Goal: Transaction & Acquisition: Purchase product/service

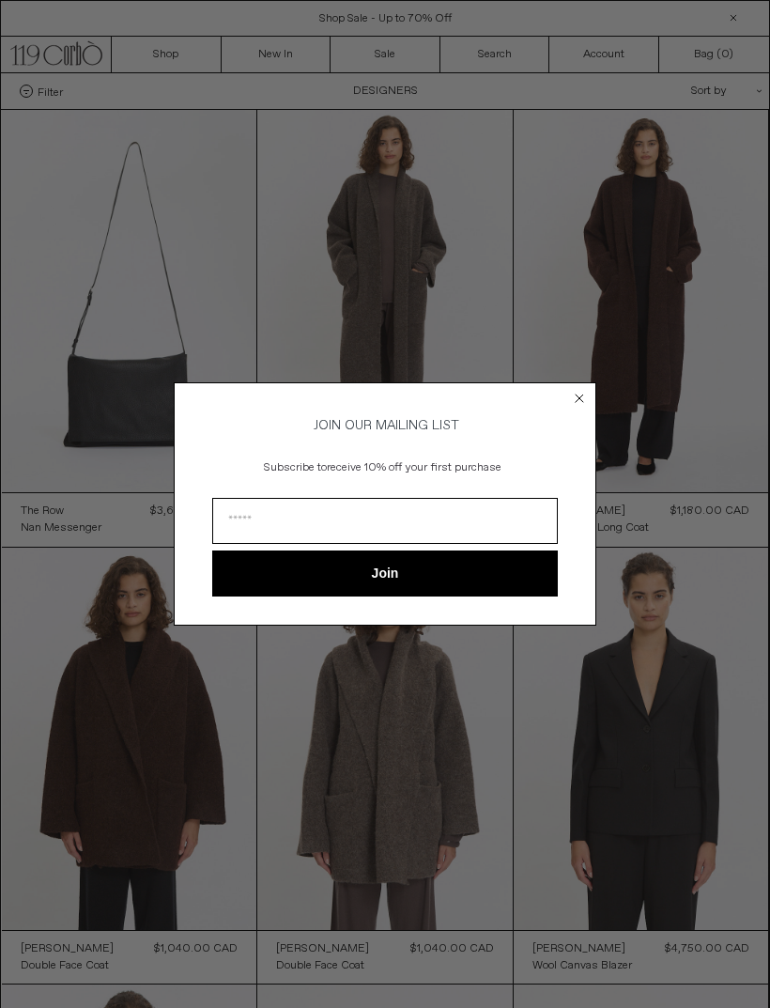
click at [583, 389] on icon "Close dialog" at bounding box center [579, 398] width 19 height 19
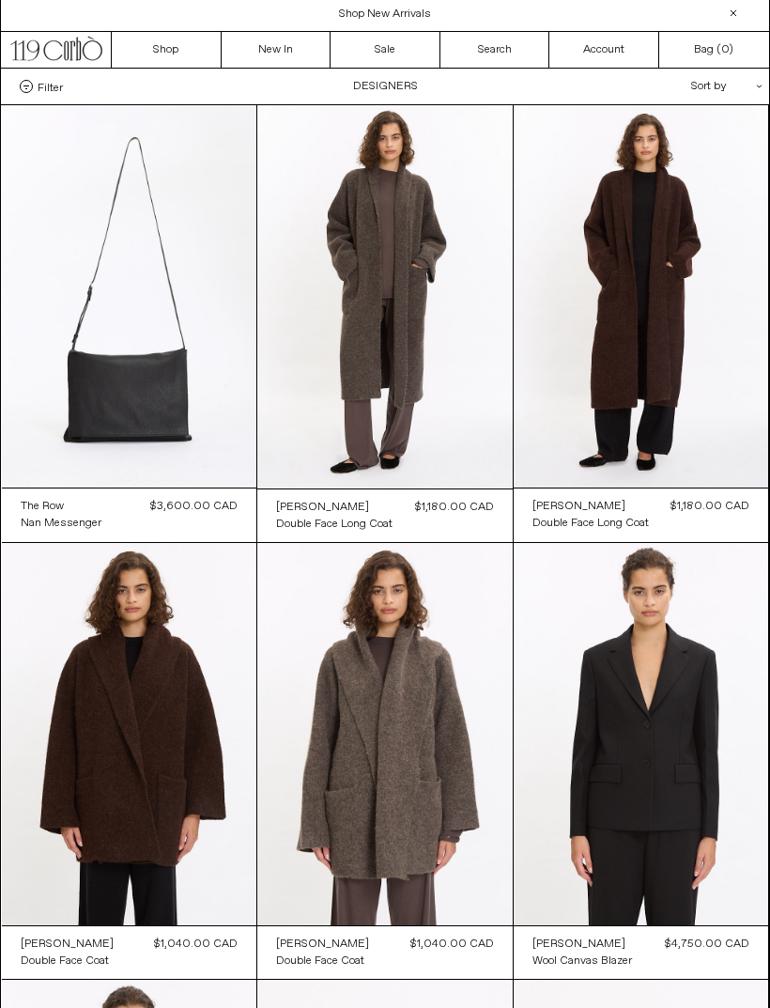
scroll to position [5, 0]
click at [419, 92] on div "Filter Designer .cls-1{fill:#231f20} Ann Demeulemeester Balenciaga Doffer Boys" at bounding box center [385, 87] width 768 height 36
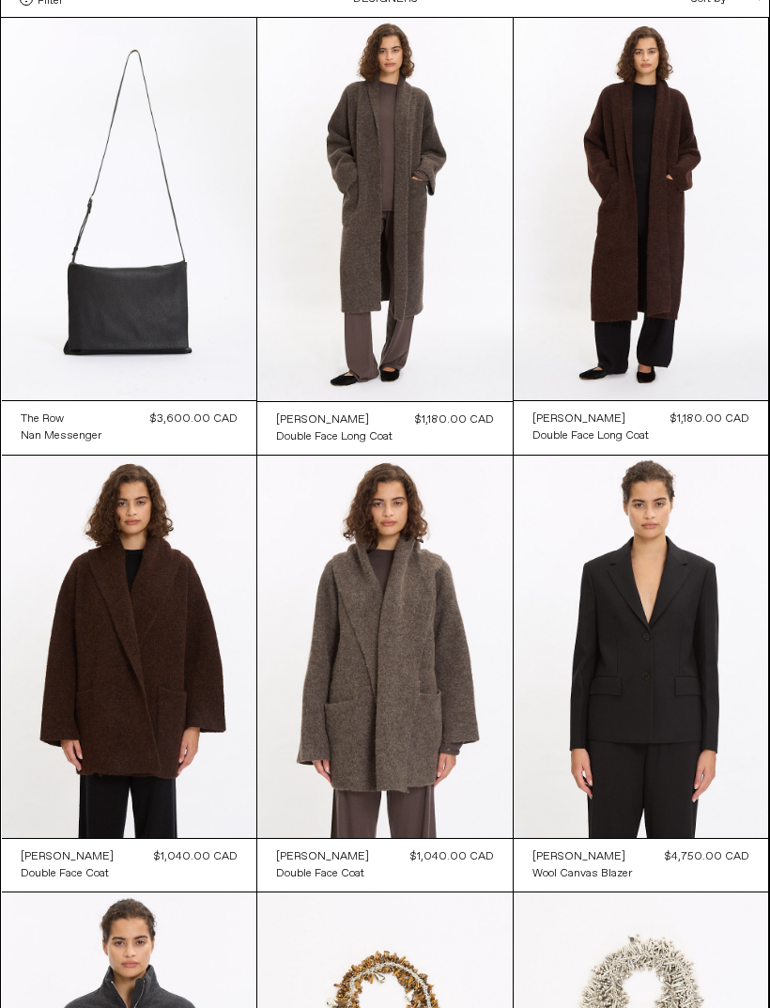
scroll to position [92, 0]
click at [154, 279] on at bounding box center [130, 209] width 256 height 382
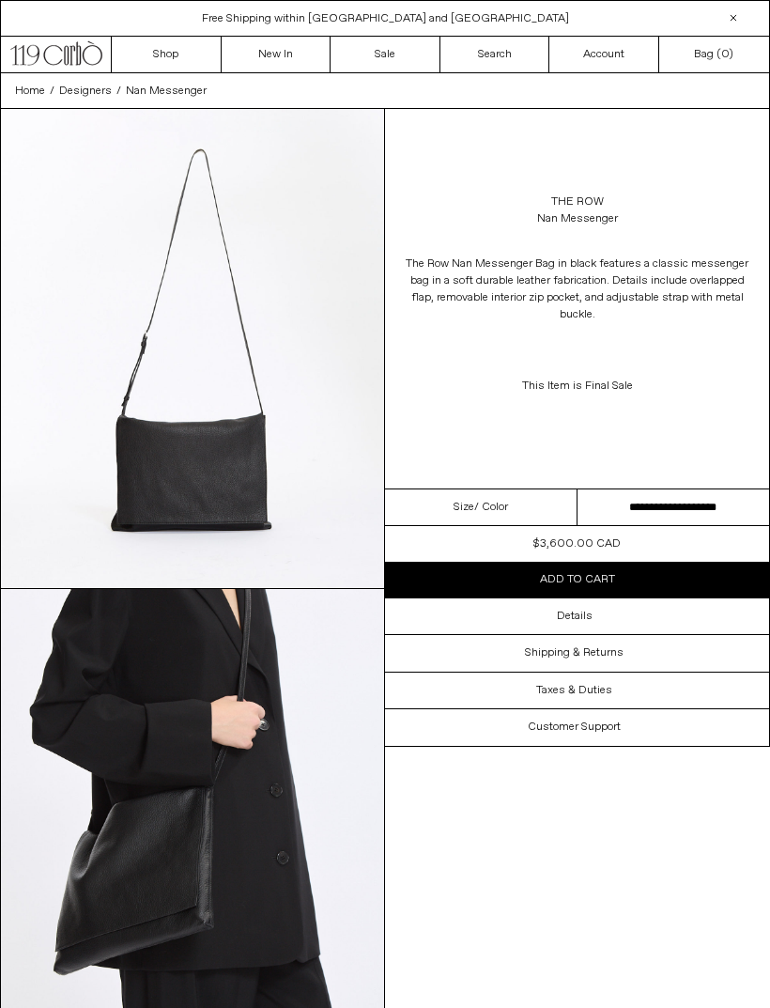
click at [574, 197] on link "The Row" at bounding box center [577, 202] width 53 height 17
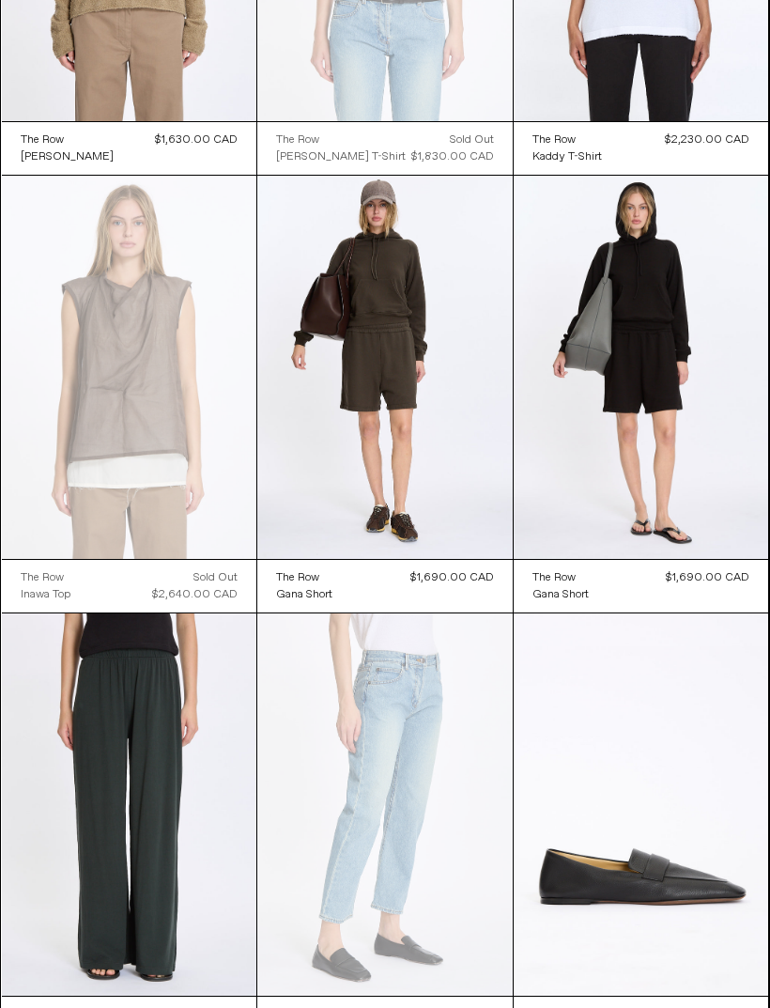
scroll to position [4787, 0]
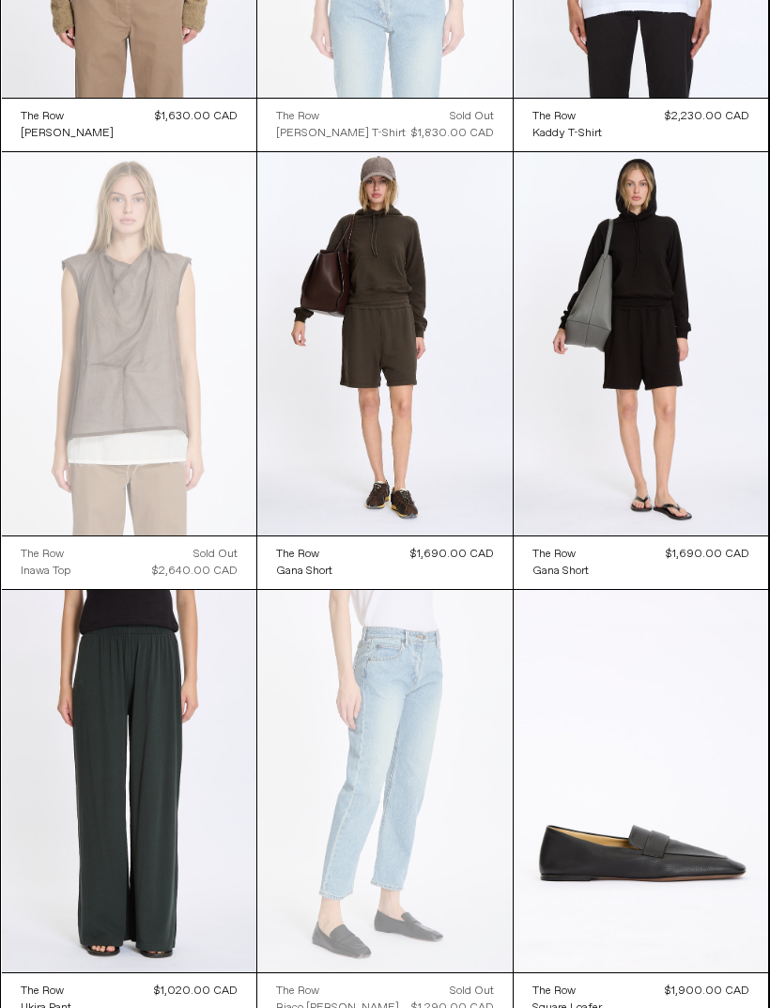
click at [436, 881] on at bounding box center [385, 781] width 256 height 383
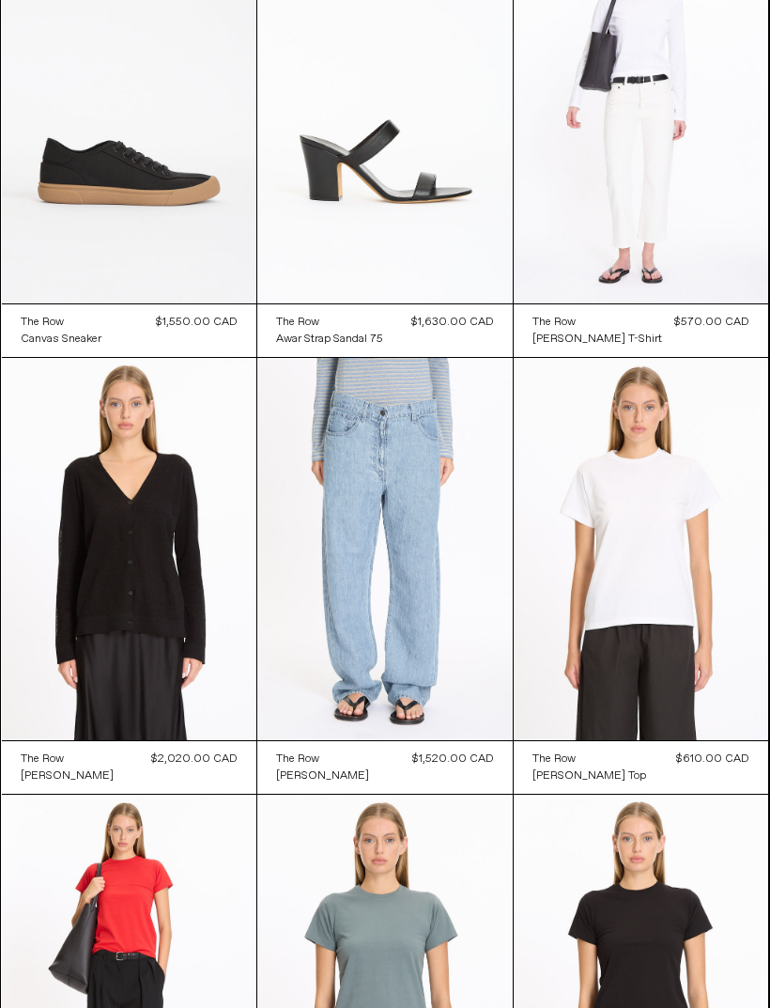
scroll to position [6770, 0]
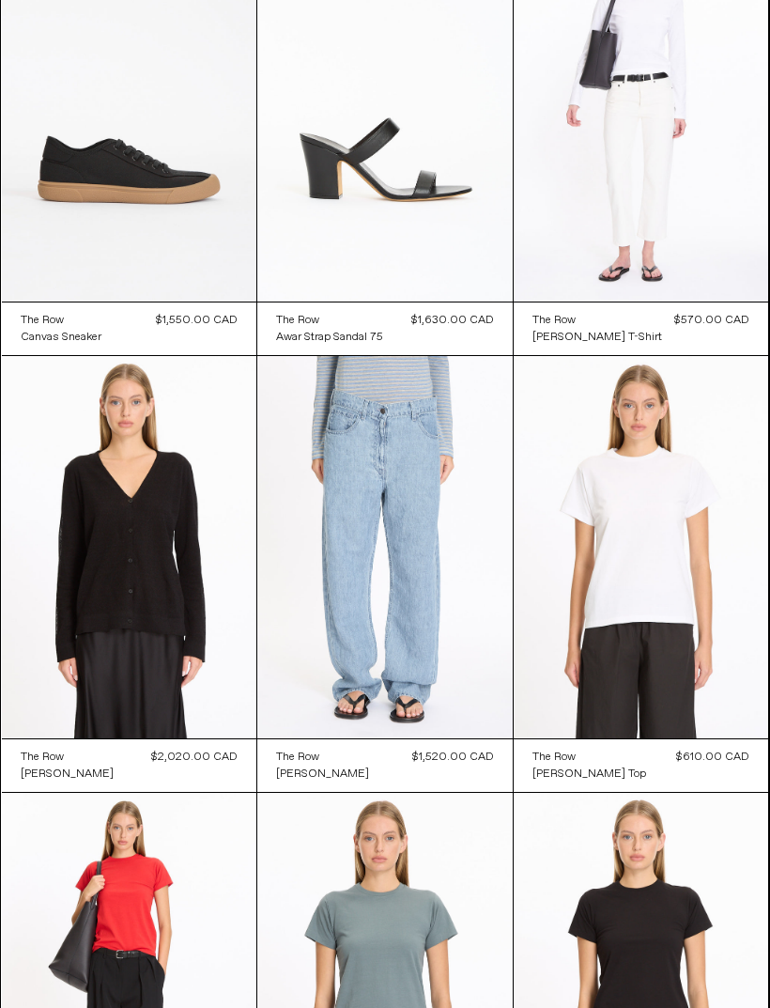
click at [394, 604] on at bounding box center [385, 547] width 256 height 383
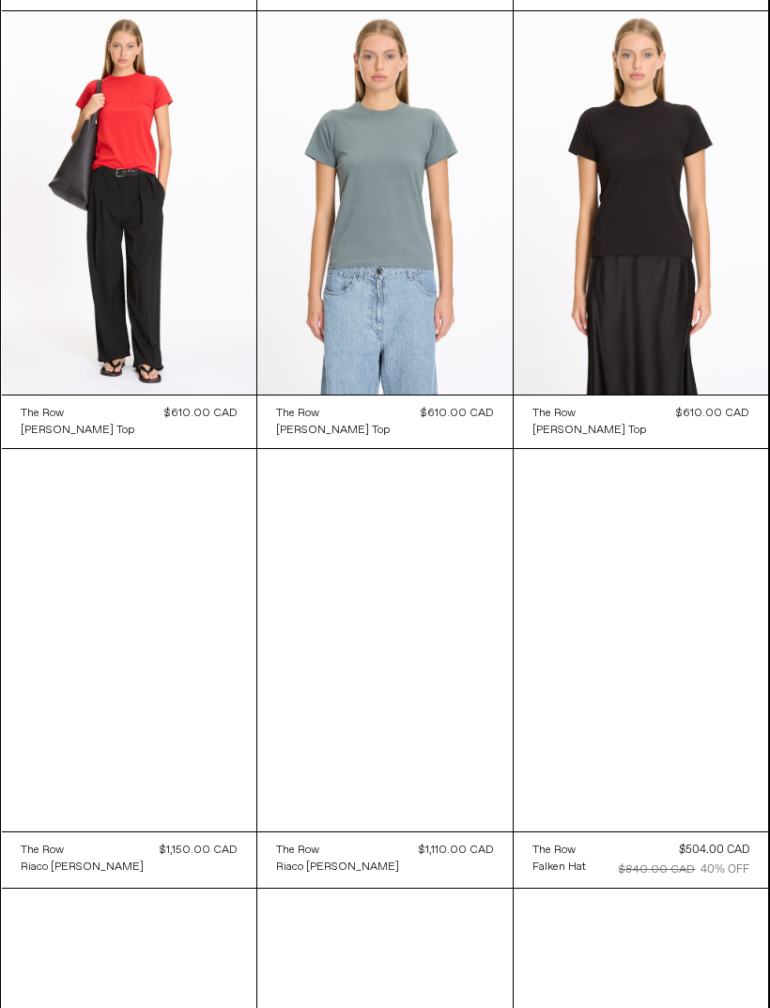
scroll to position [7552, 0]
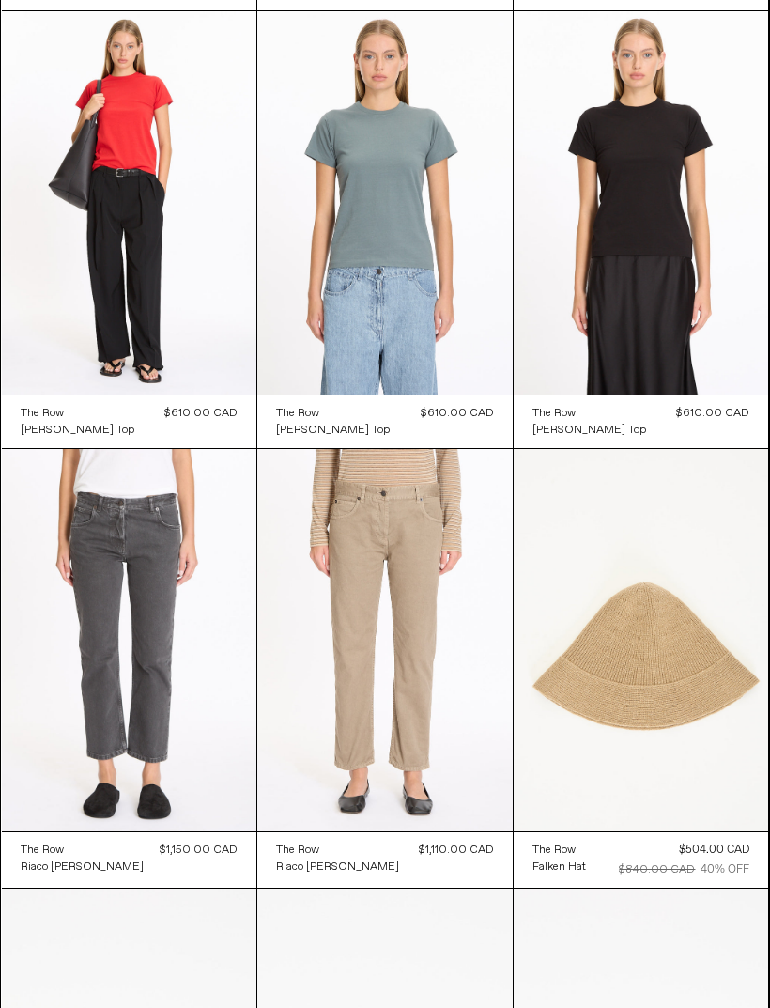
click at [430, 733] on at bounding box center [385, 640] width 256 height 383
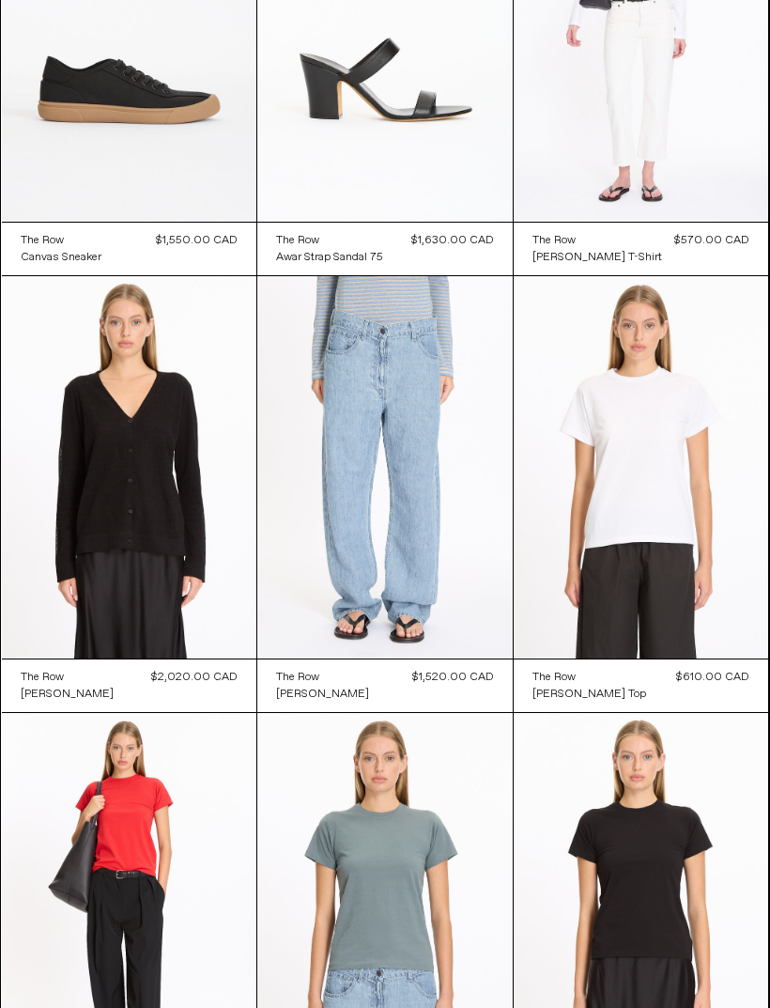
scroll to position [6849, 0]
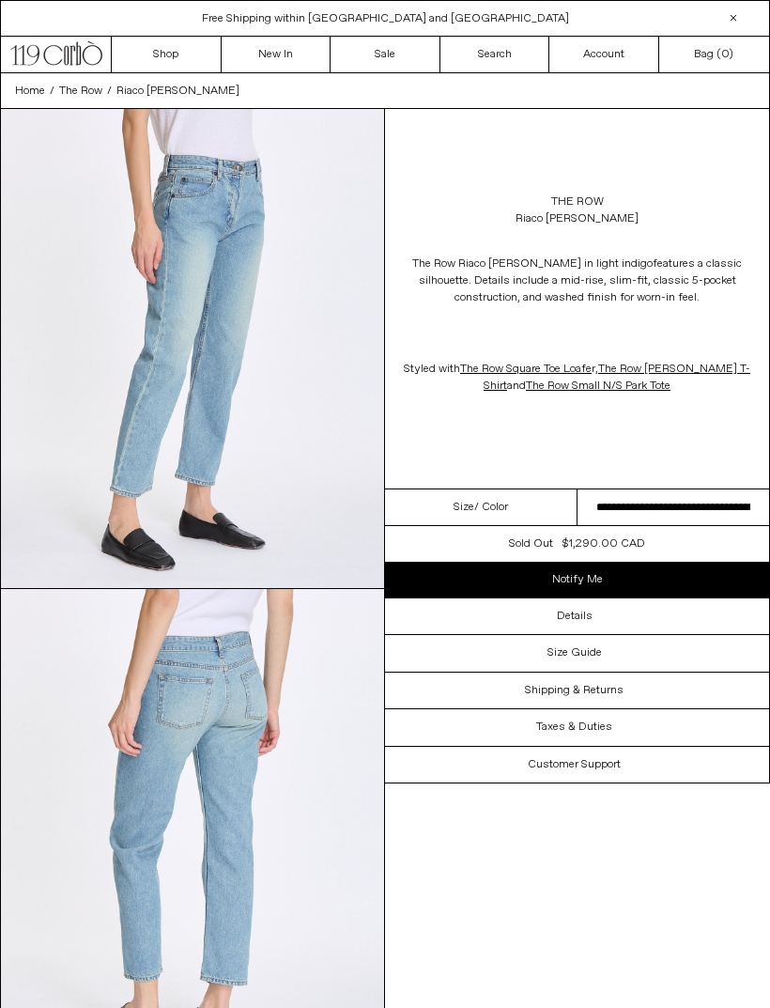
click at [591, 653] on h3 "Size Guide" at bounding box center [575, 652] width 54 height 13
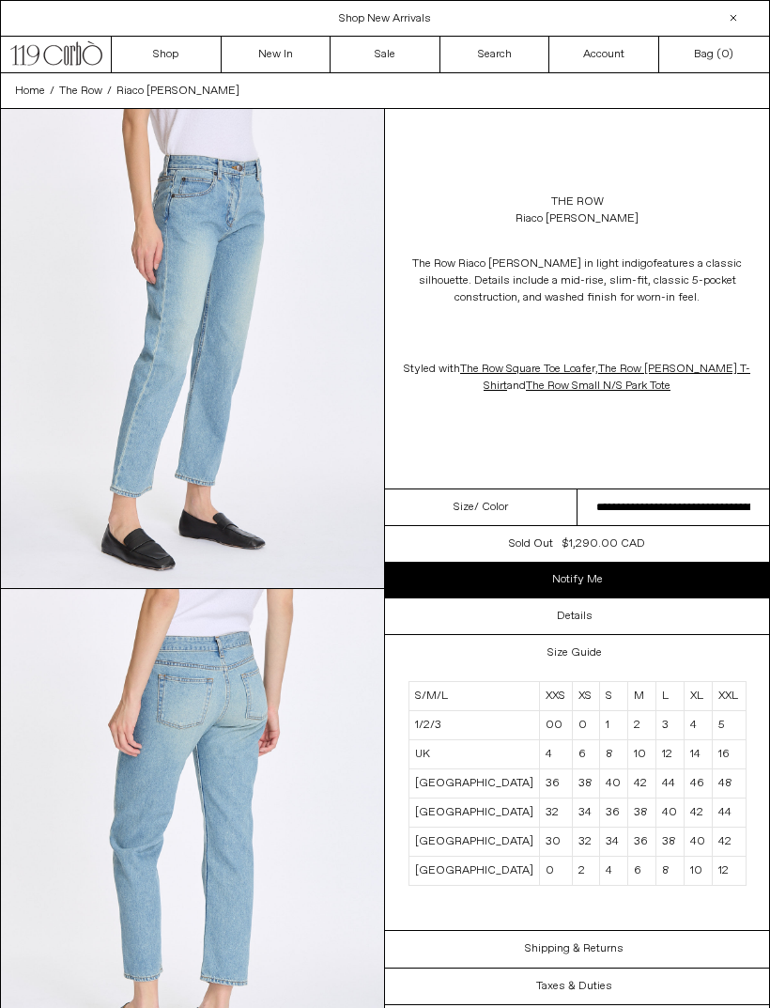
click at [621, 610] on div "Details" at bounding box center [577, 616] width 384 height 36
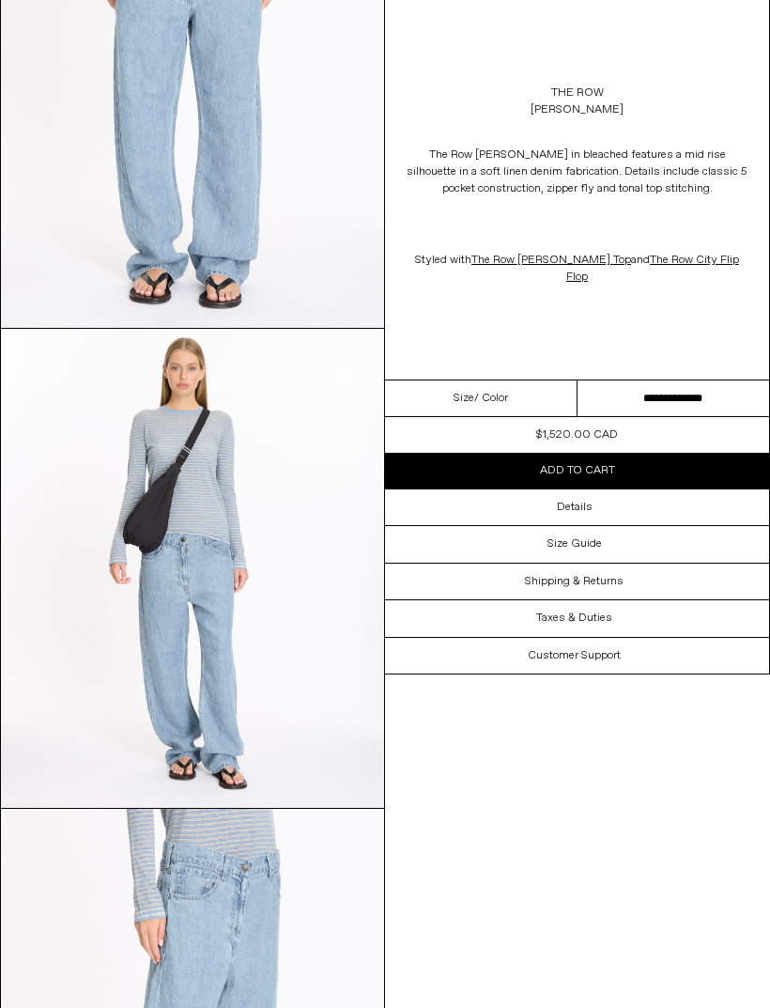
scroll to position [257, 0]
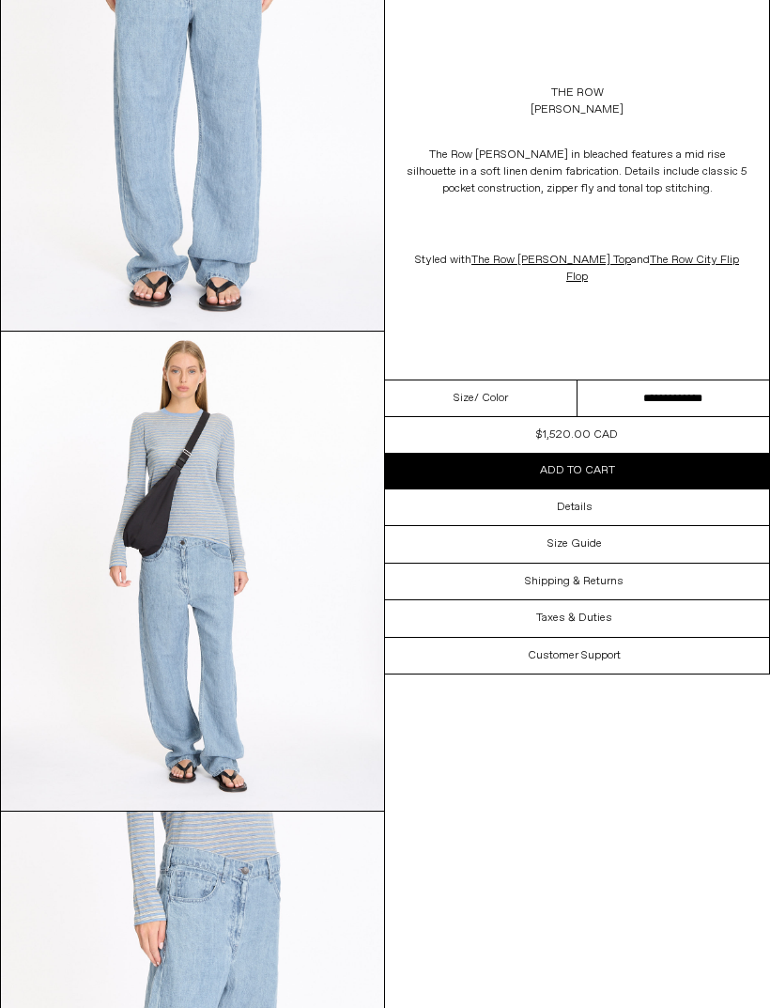
click at [625, 498] on div "Details" at bounding box center [577, 507] width 384 height 36
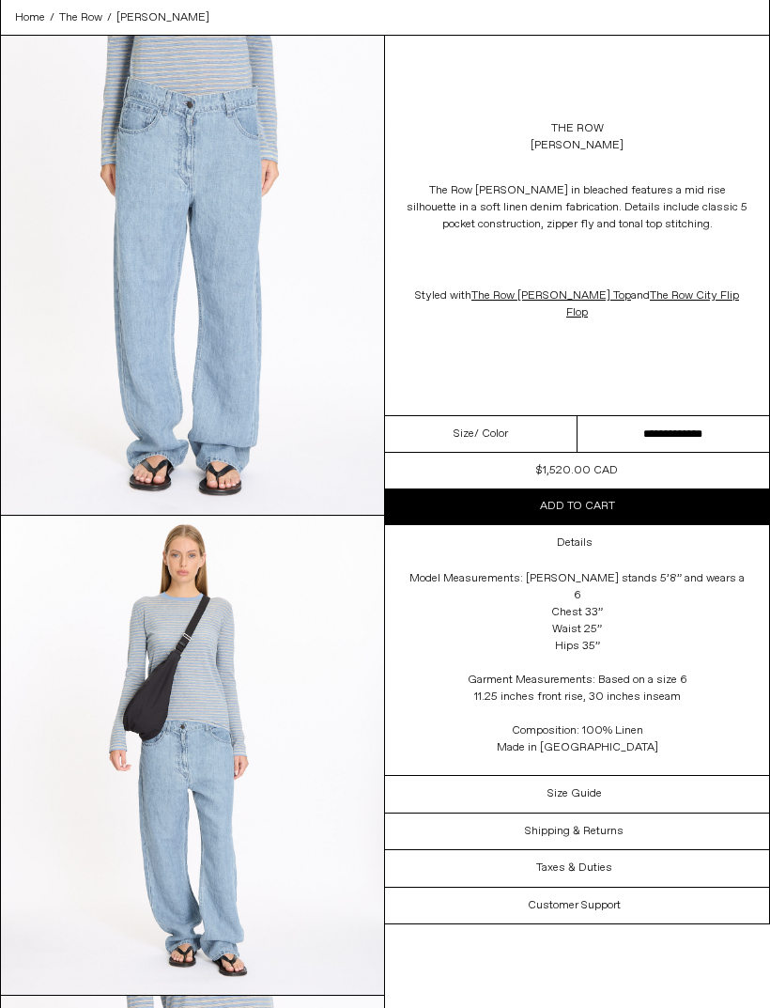
scroll to position [0, 0]
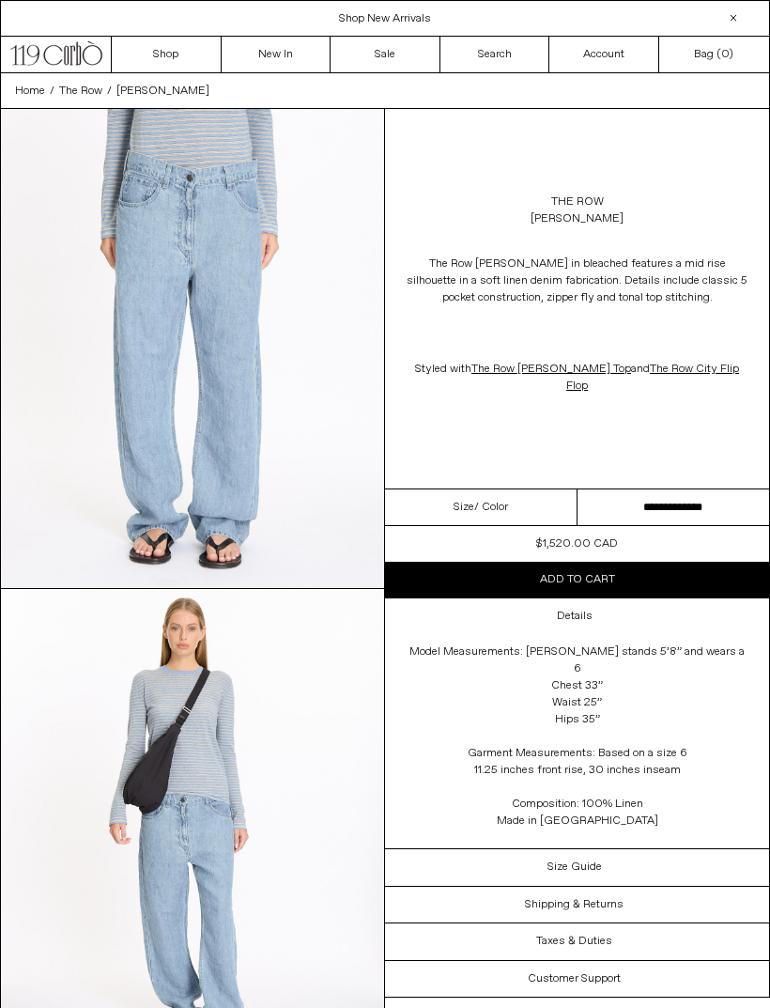
click at [519, 489] on div "Size / Color" at bounding box center [481, 507] width 193 height 37
click at [684, 489] on select "**********" at bounding box center [674, 507] width 193 height 37
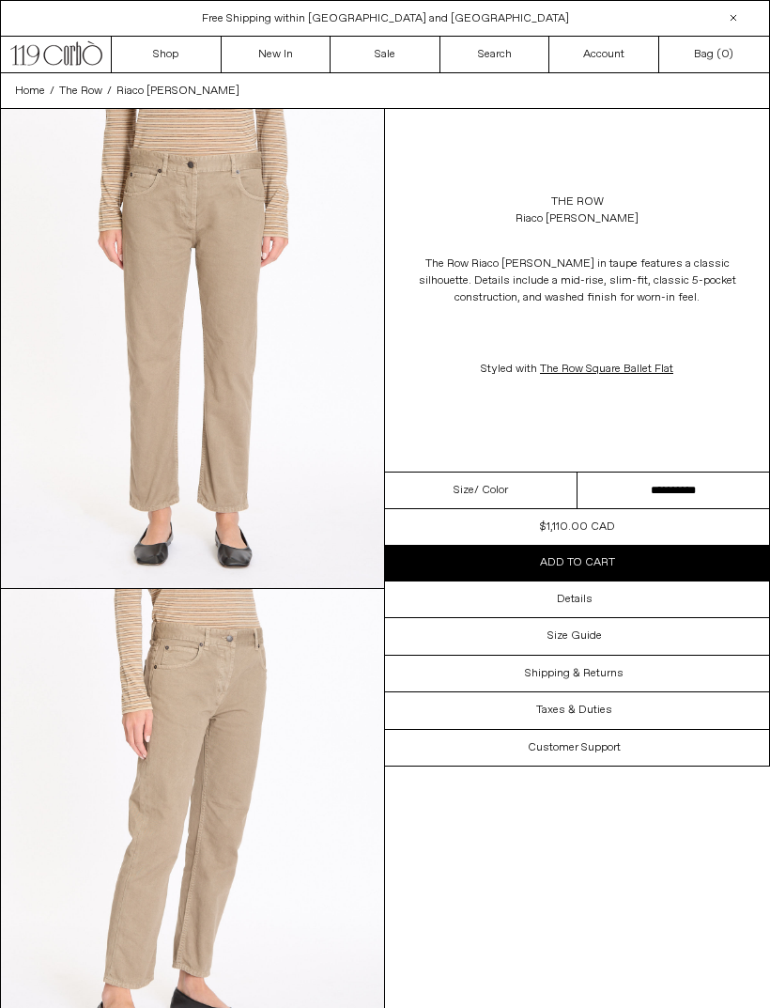
click at [603, 598] on div "Details" at bounding box center [577, 599] width 384 height 36
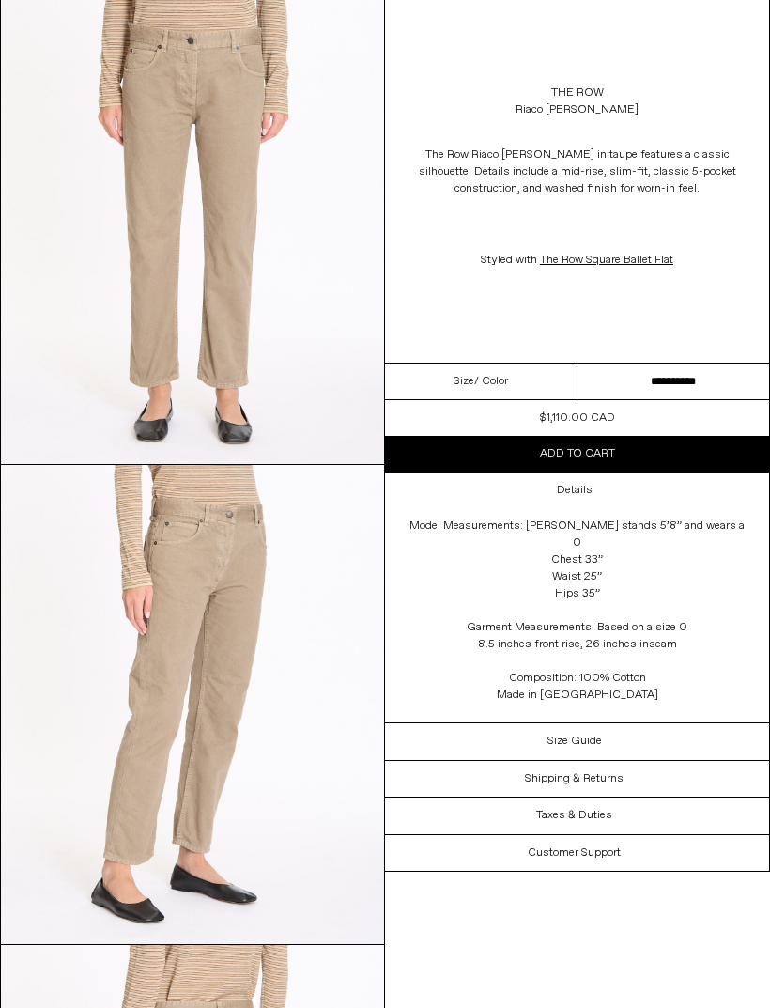
scroll to position [124, 0]
click at [685, 387] on select "**********" at bounding box center [674, 382] width 193 height 37
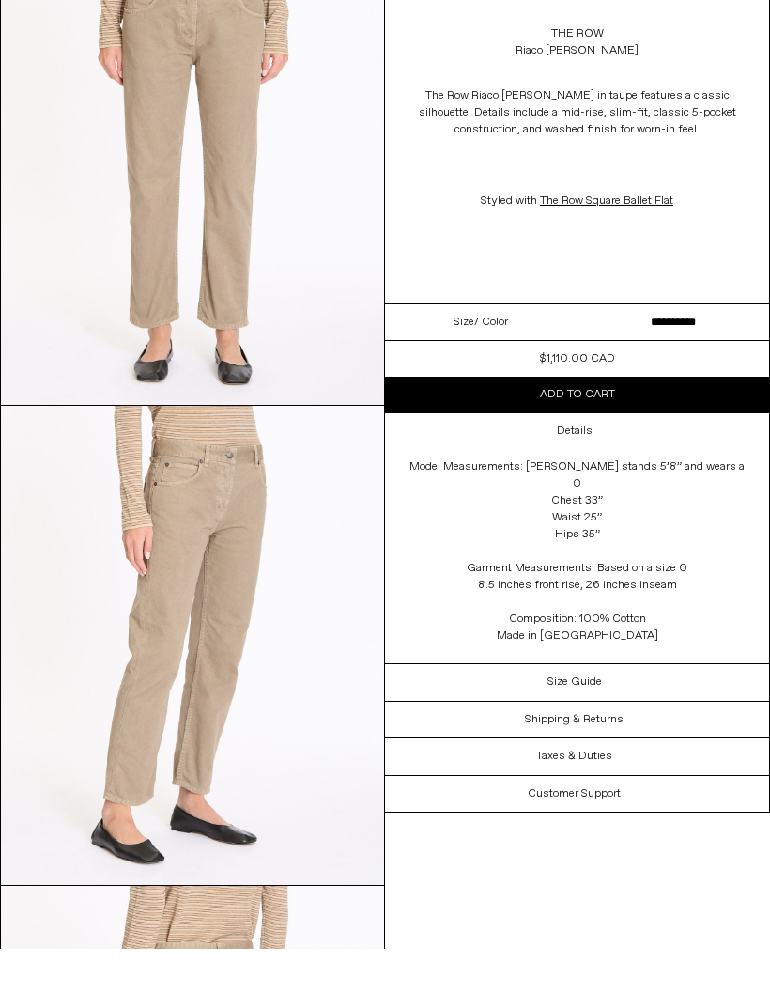
scroll to position [184, 0]
